Goal: Task Accomplishment & Management: Manage account settings

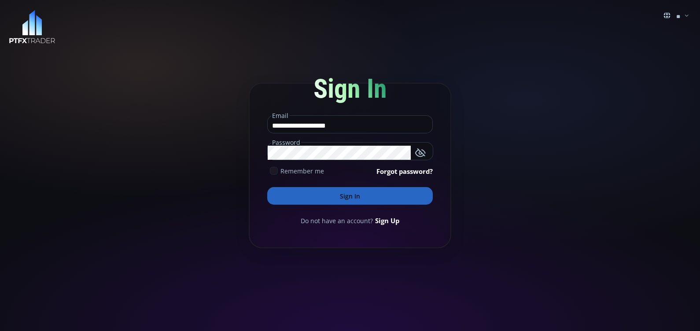
click at [276, 172] on icon at bounding box center [274, 171] width 8 height 8
click at [323, 199] on button "Sign In" at bounding box center [349, 196] width 165 height 18
